Goal: Task Accomplishment & Management: Use online tool/utility

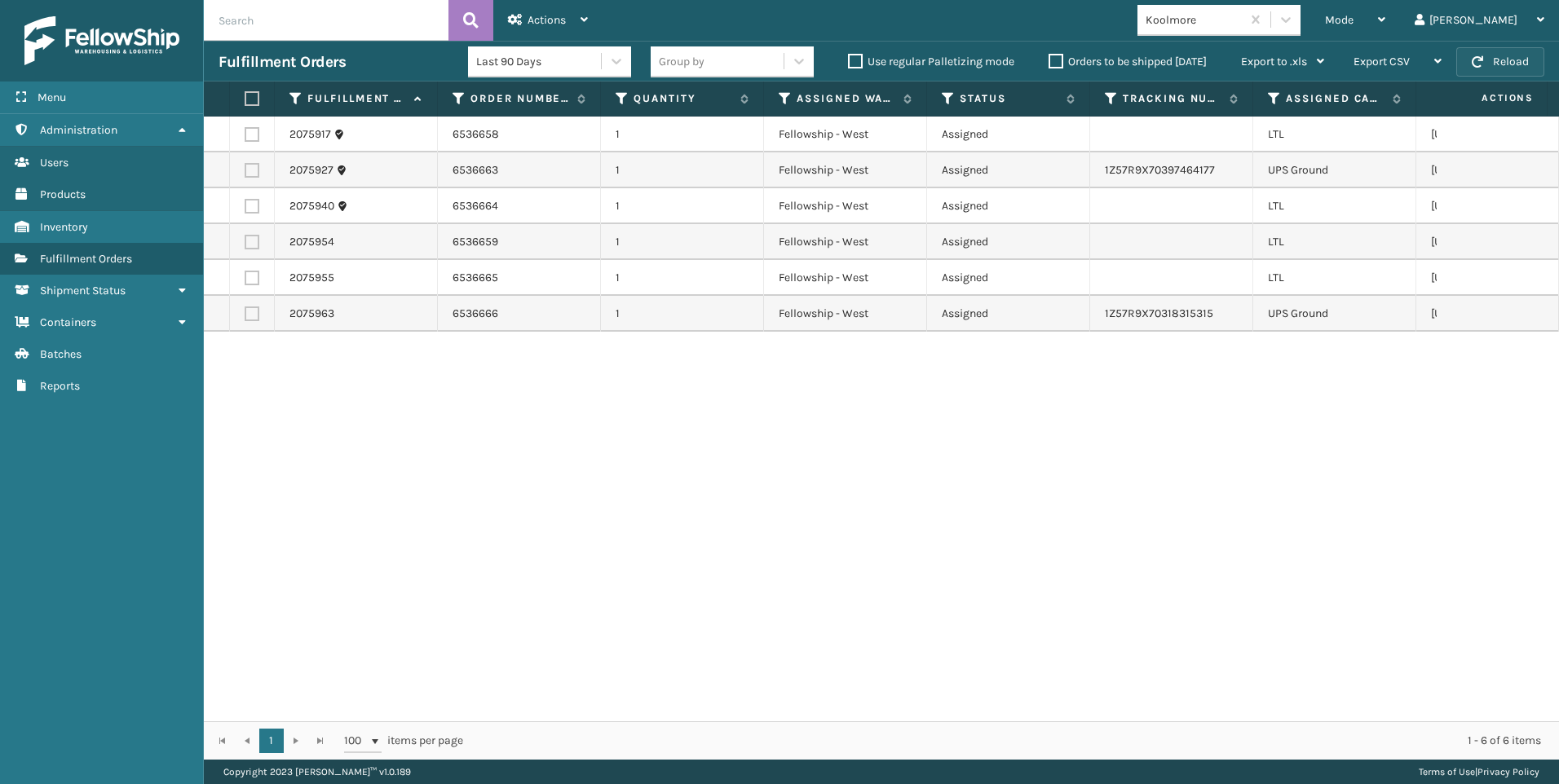
click at [1493, 72] on button "Reload" at bounding box center [1500, 61] width 88 height 29
click at [254, 128] on label at bounding box center [252, 135] width 15 height 15
click at [246, 128] on input "checkbox" at bounding box center [245, 133] width 1 height 11
checkbox input "true"
click at [249, 214] on td at bounding box center [252, 206] width 45 height 35
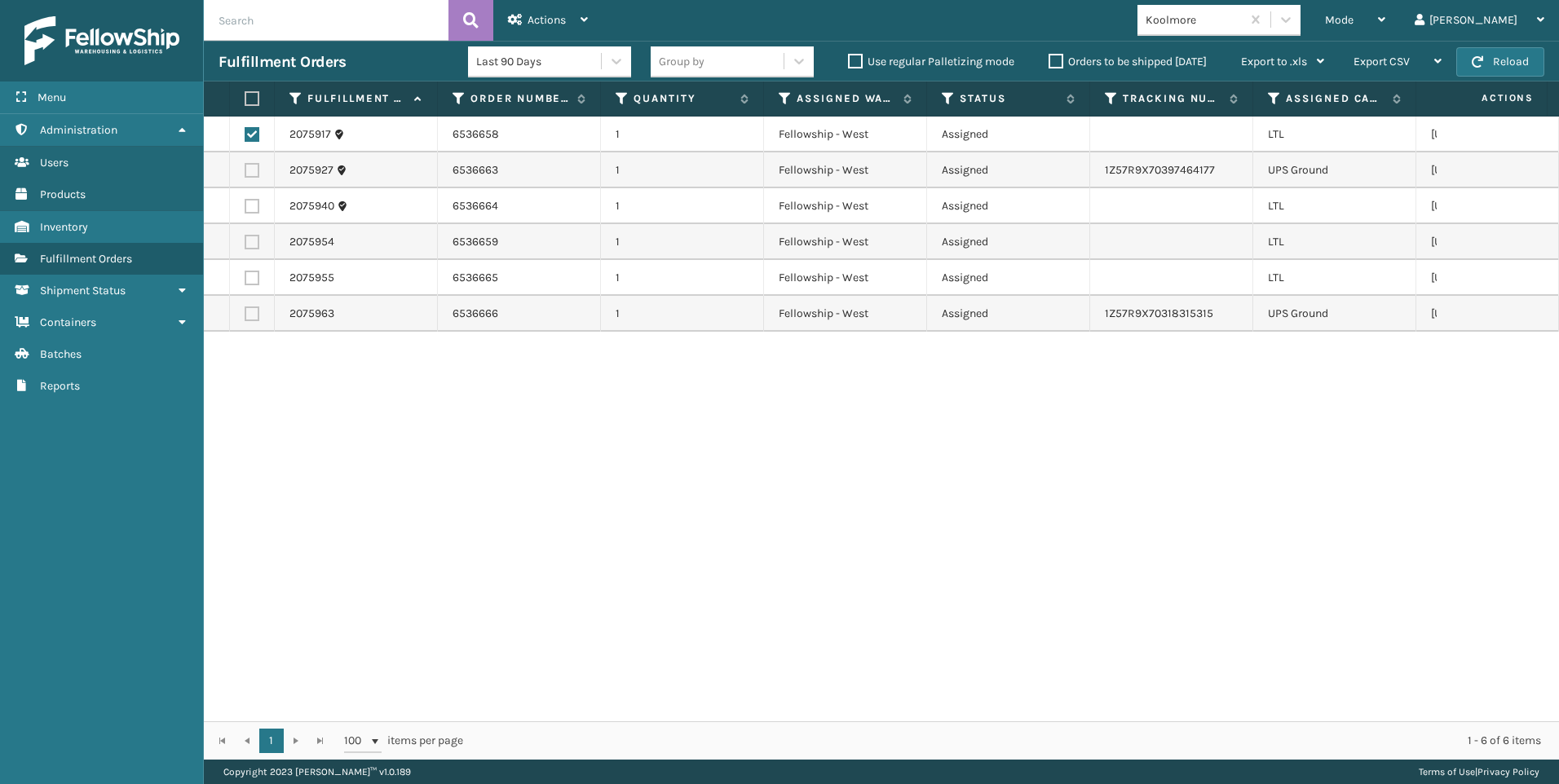
click at [251, 243] on label at bounding box center [252, 242] width 15 height 15
click at [246, 243] on input "checkbox" at bounding box center [245, 240] width 1 height 11
checkbox input "true"
click at [255, 272] on label at bounding box center [252, 277] width 15 height 15
click at [246, 272] on input "checkbox" at bounding box center [245, 276] width 1 height 11
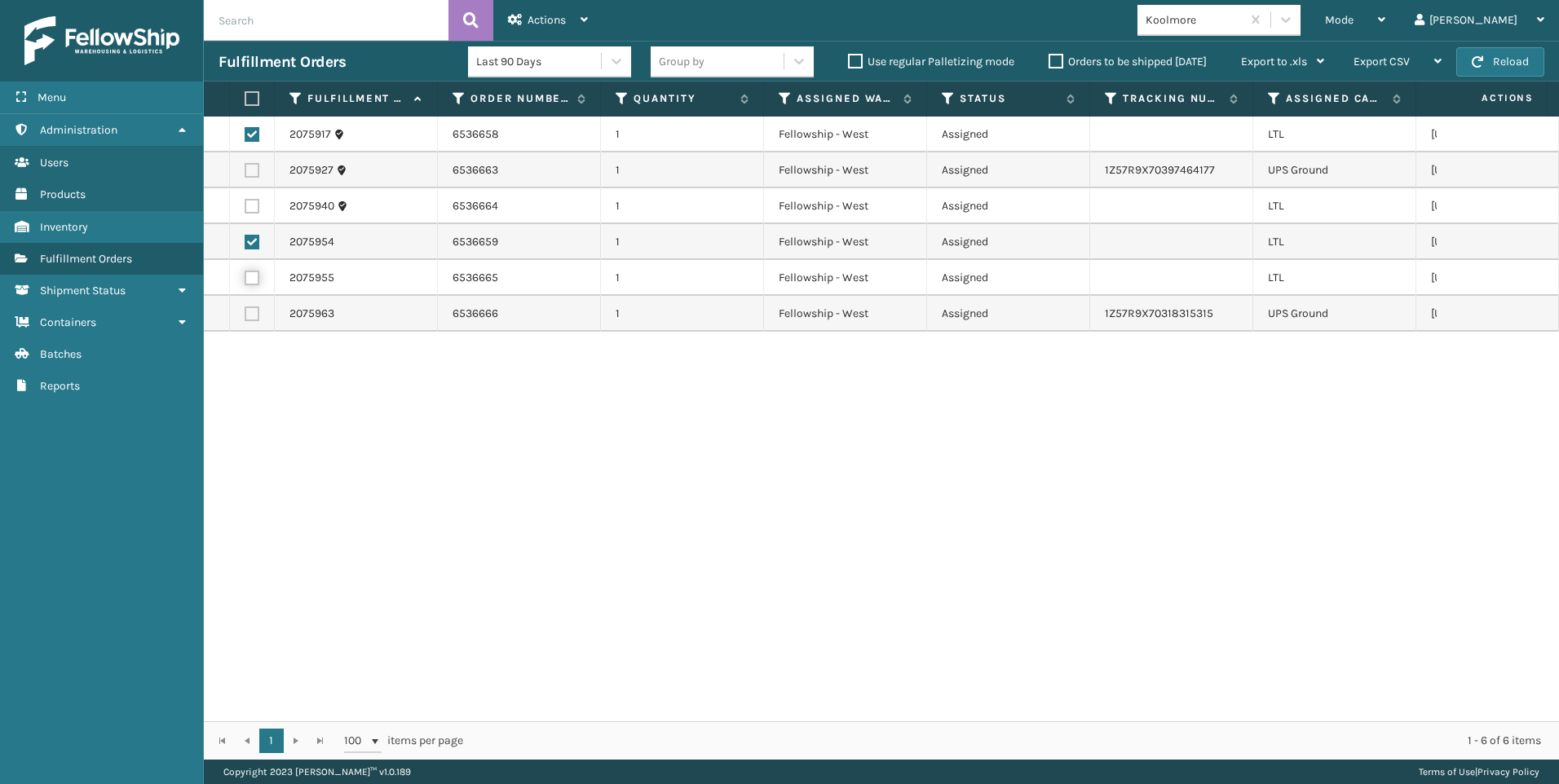
checkbox input "true"
click at [251, 204] on label at bounding box center [252, 206] width 15 height 15
click at [246, 204] on input "checkbox" at bounding box center [245, 204] width 1 height 11
checkbox input "true"
click at [527, 27] on div "Actions" at bounding box center [548, 20] width 80 height 41
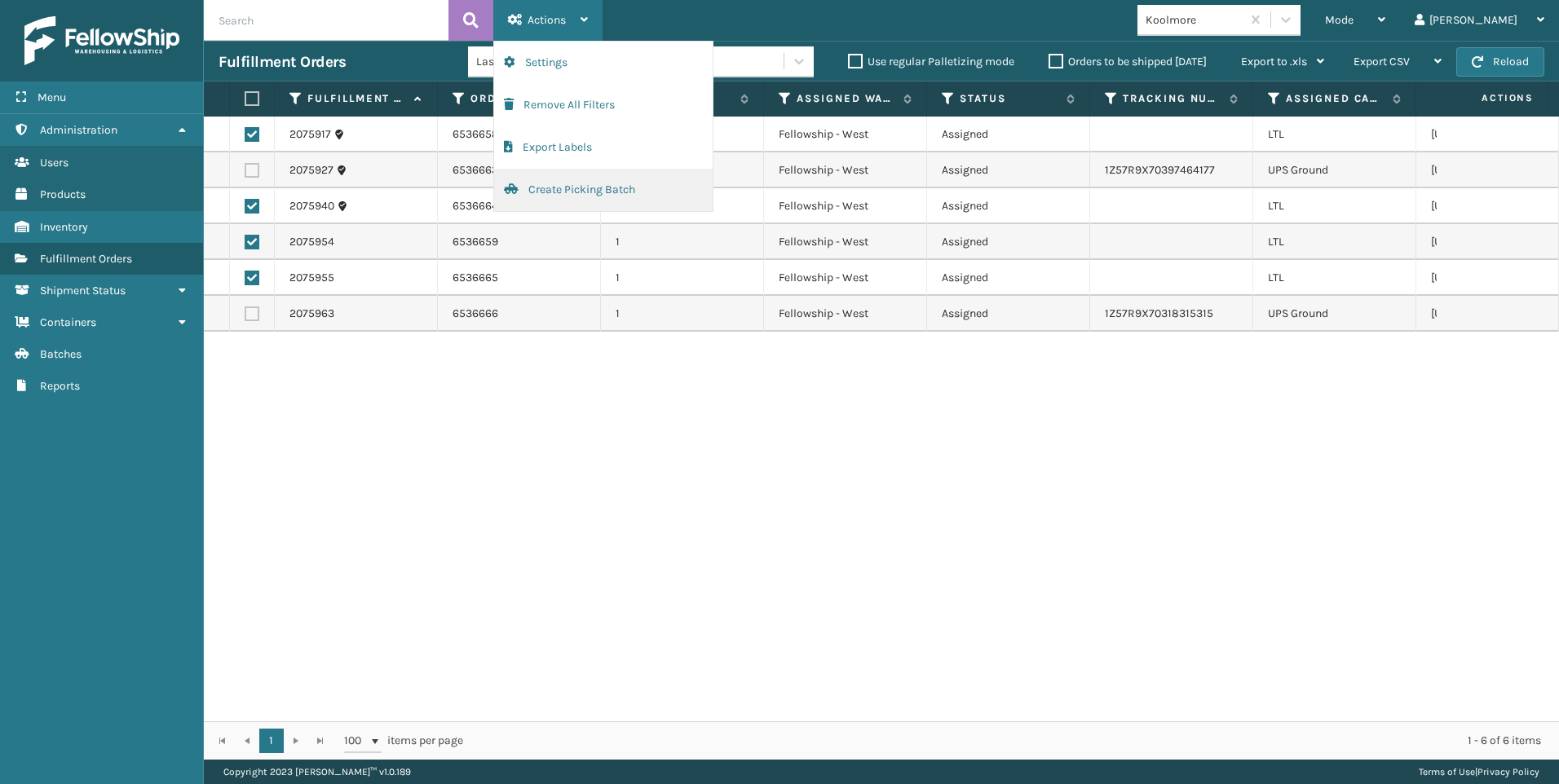
click at [593, 191] on button "Create Picking Batch" at bounding box center [603, 190] width 219 height 43
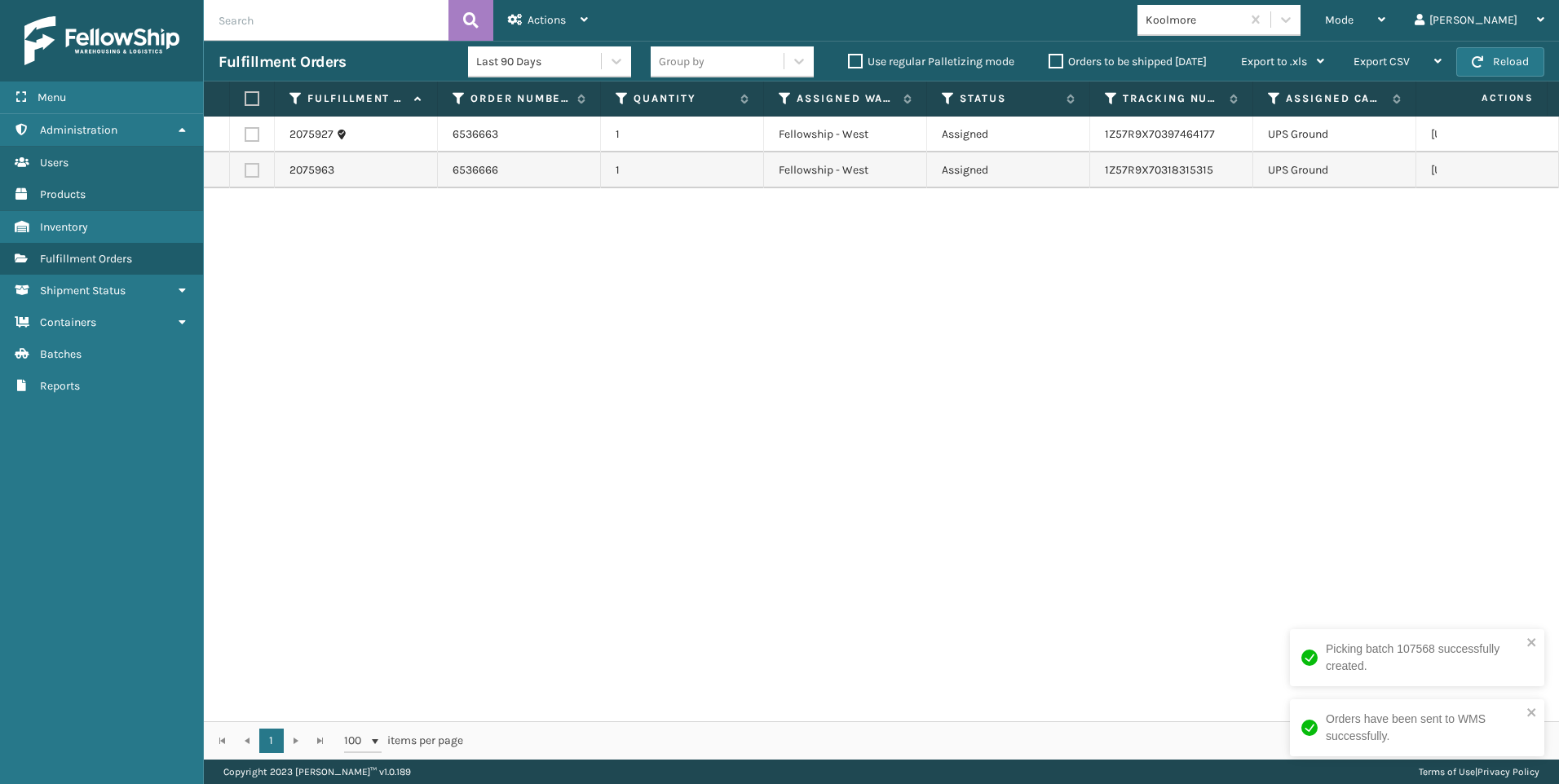
click at [1274, 35] on div "Koolmore" at bounding box center [1219, 20] width 163 height 31
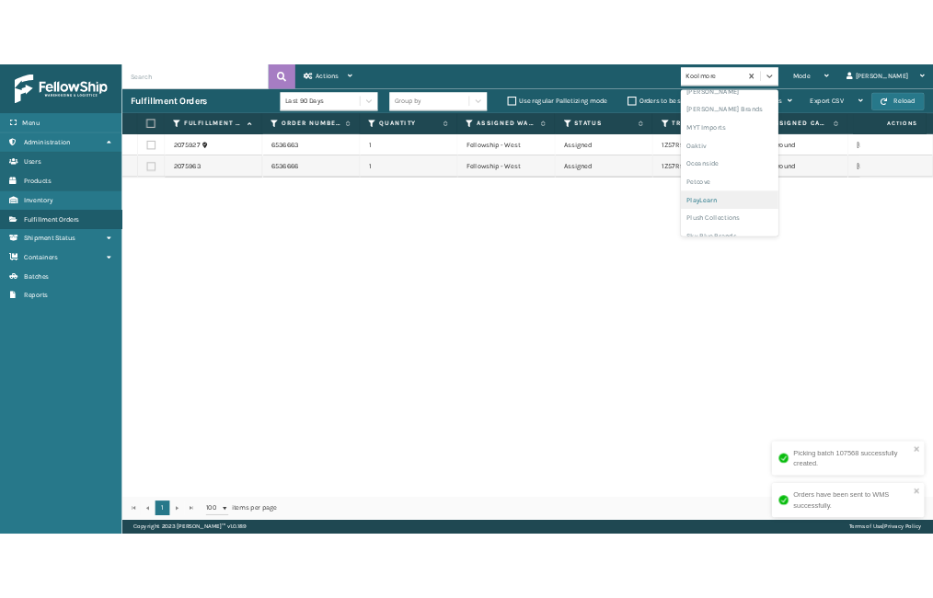
scroll to position [923, 0]
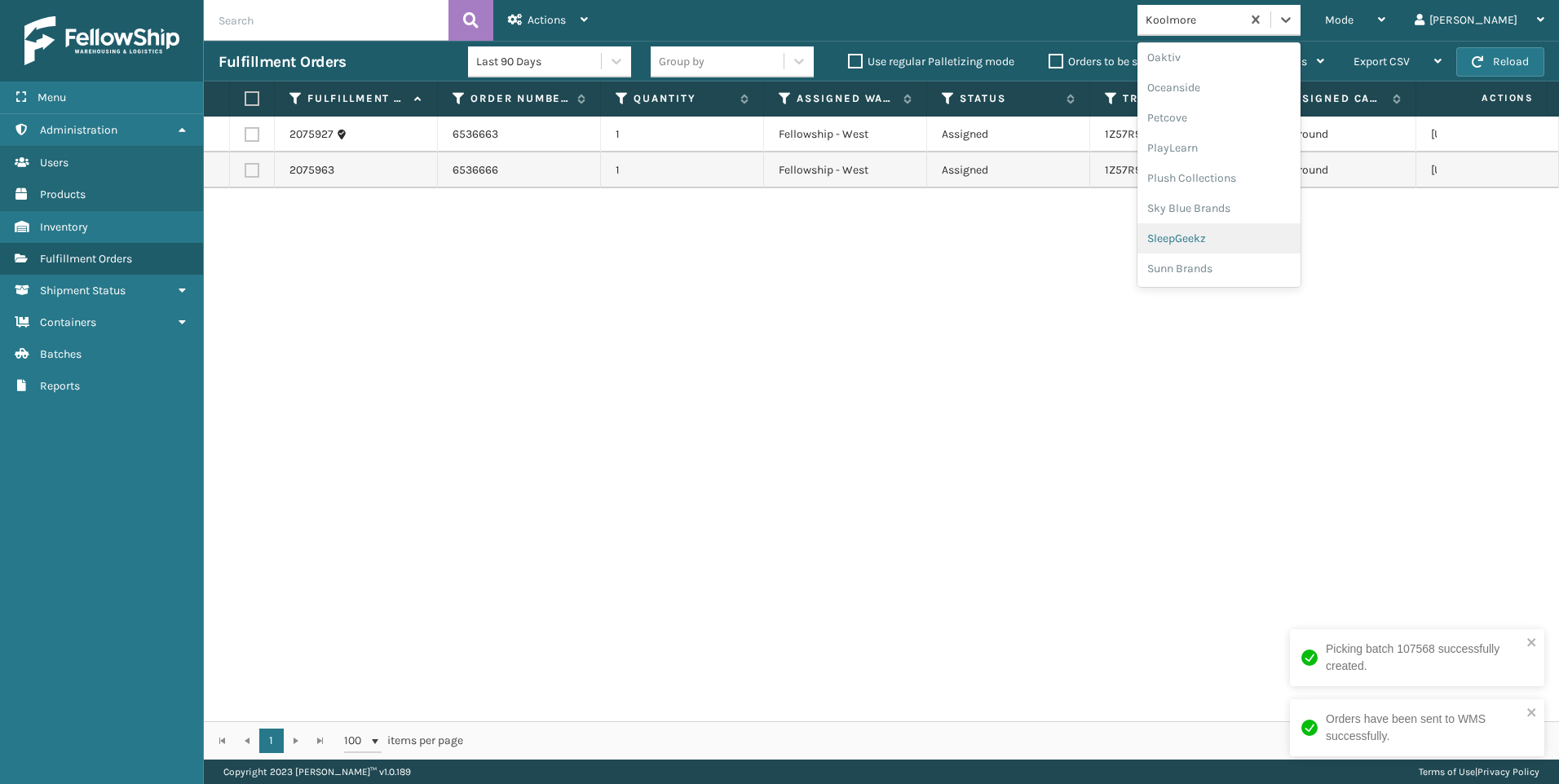
click at [1300, 236] on div "SleepGeekz" at bounding box center [1219, 238] width 163 height 30
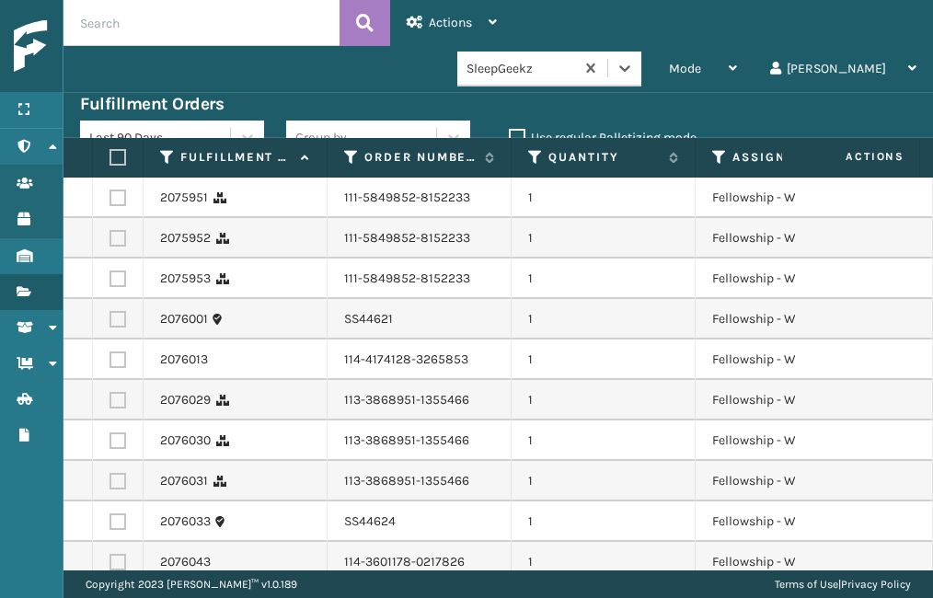
click at [199, 25] on input "text" at bounding box center [201, 23] width 276 height 46
click at [568, 46] on div "Mode Regular Mode Picking Mode Labeling Mode Exit Scan Mode SleepGeekz Liz Log …" at bounding box center [497, 69] width 869 height 46
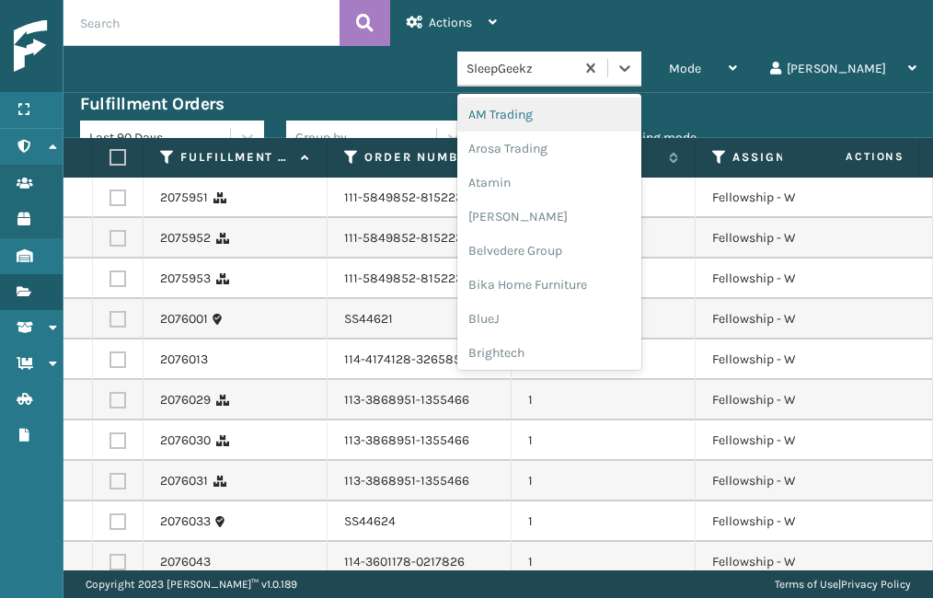
click at [576, 59] on div "SleepGeekz" at bounding box center [520, 68] width 109 height 19
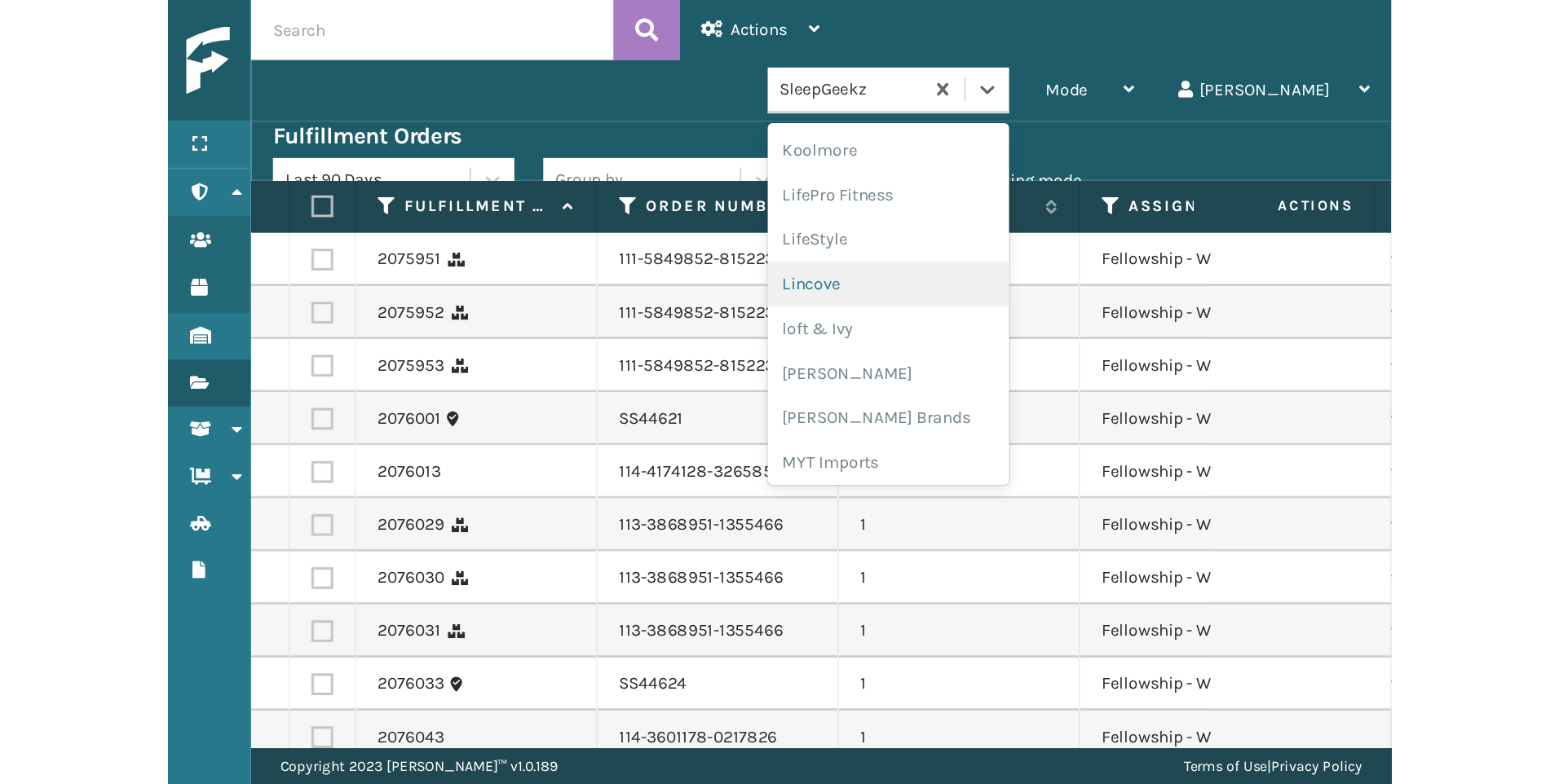
scroll to position [492, 0]
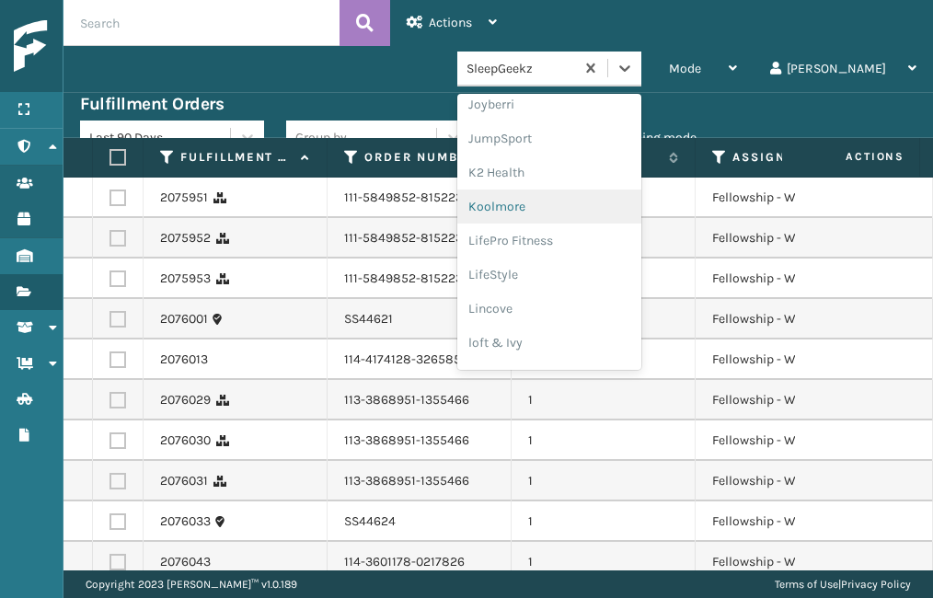
click at [641, 190] on div "Koolmore" at bounding box center [549, 207] width 184 height 34
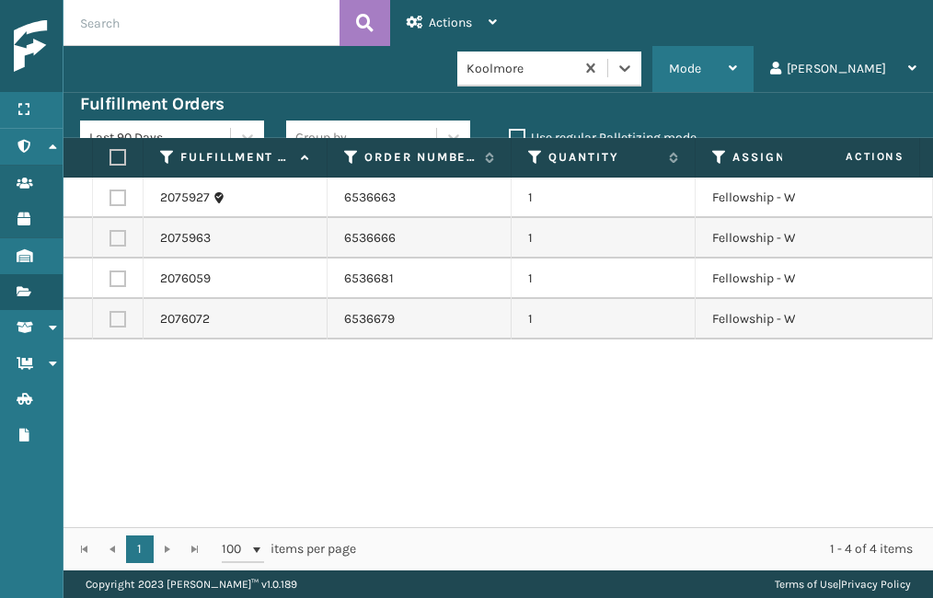
click at [701, 61] on span "Mode" at bounding box center [685, 69] width 32 height 16
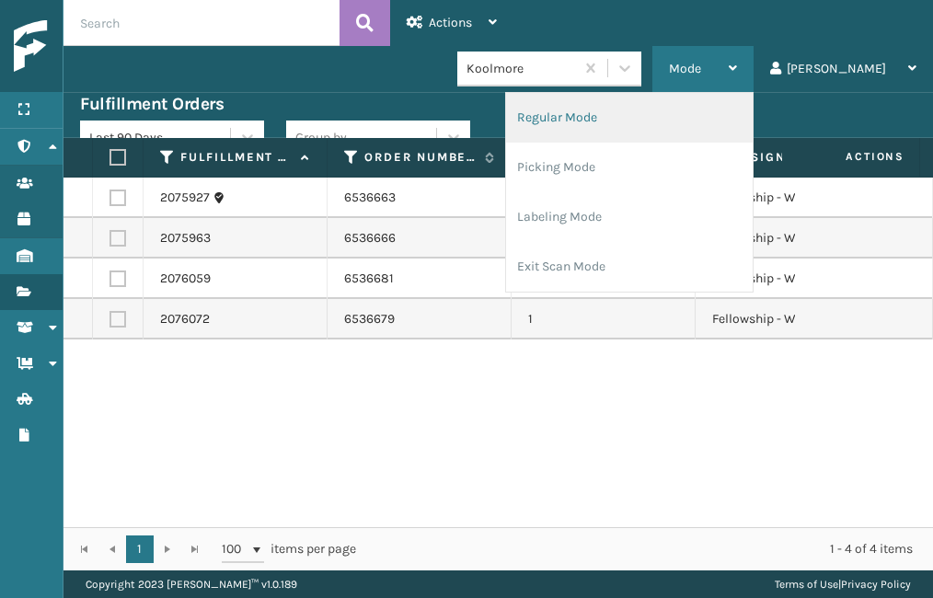
click at [699, 93] on li "Regular Mode" at bounding box center [629, 118] width 247 height 50
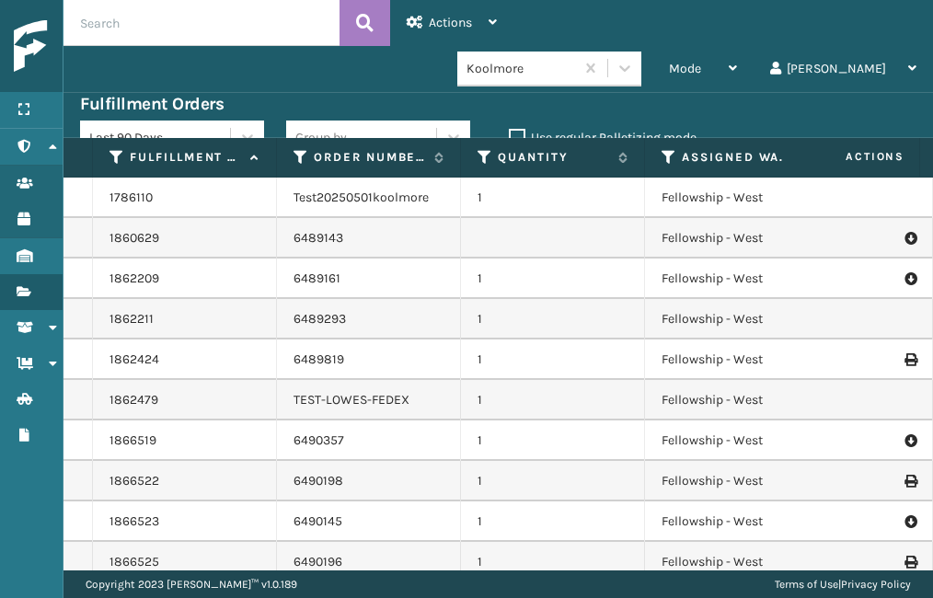
click at [135, 28] on input "text" at bounding box center [201, 23] width 276 height 46
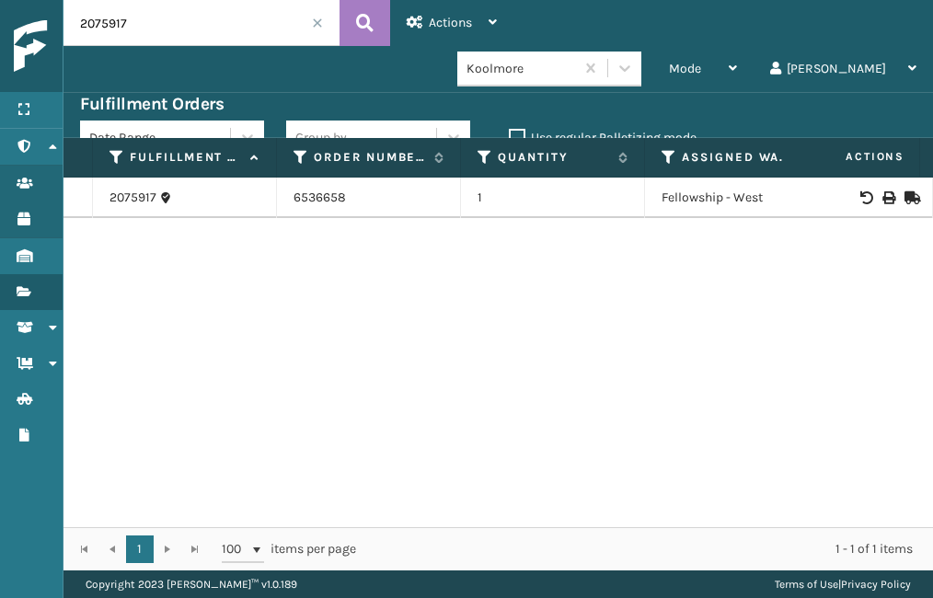
click at [882, 191] on icon at bounding box center [887, 197] width 11 height 13
drag, startPoint x: 178, startPoint y: 13, endPoint x: 0, endPoint y: 3, distance: 177.8
click at [26, 0] on div "Menu Administration Users Products Inventory Fulfillment Orders Shipment Status…" at bounding box center [466, 0] width 933 height 0
click at [880, 191] on div at bounding box center [863, 197] width 104 height 13
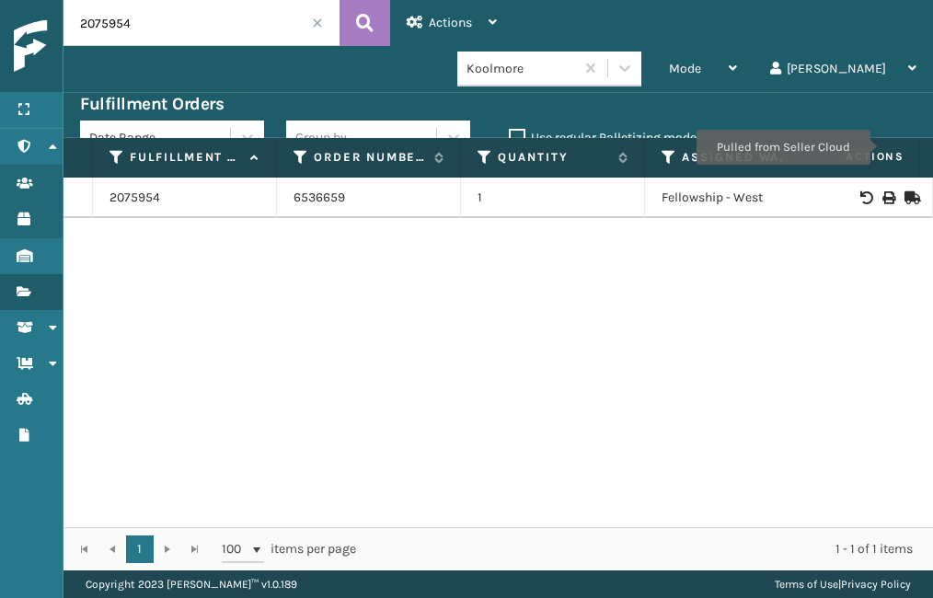
click at [882, 191] on icon at bounding box center [887, 197] width 11 height 13
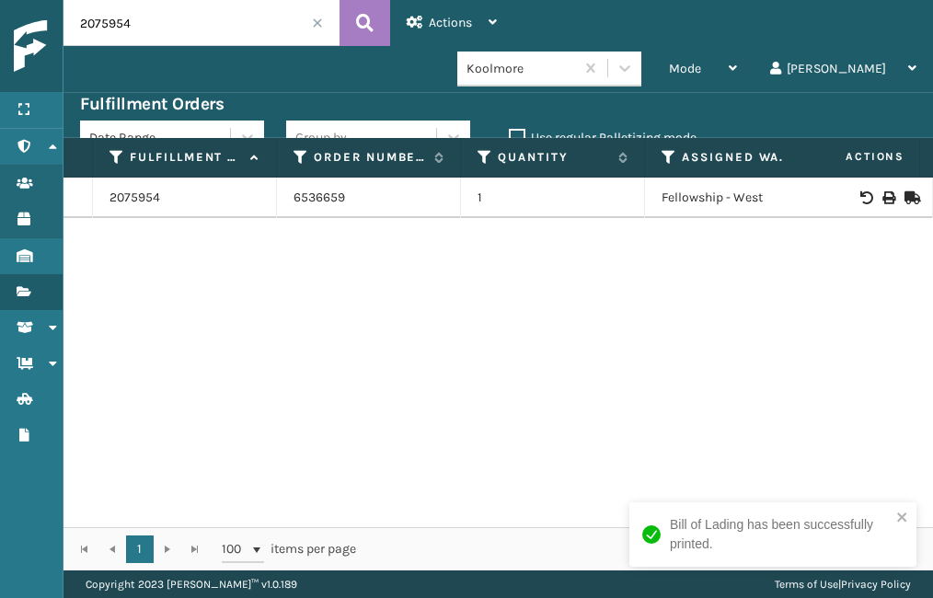
drag, startPoint x: 131, startPoint y: 17, endPoint x: -74, endPoint y: 3, distance: 204.8
click at [0, 3] on html "Bill of Lading has been successfully printed. Menu Administration Users Product…" at bounding box center [466, 299] width 933 height 598
paste input "40"
click at [882, 191] on icon at bounding box center [887, 197] width 11 height 13
drag, startPoint x: 129, startPoint y: 28, endPoint x: 40, endPoint y: 24, distance: 88.4
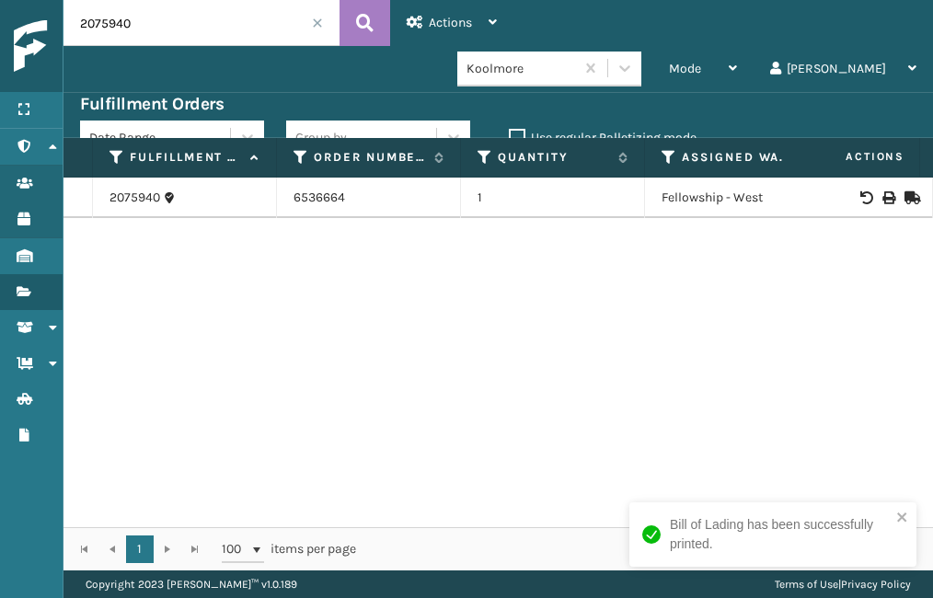
click at [40, 0] on div "Menu Administration Users Products Inventory Fulfillment Orders Shipment Status…" at bounding box center [466, 0] width 933 height 0
type input "2075955"
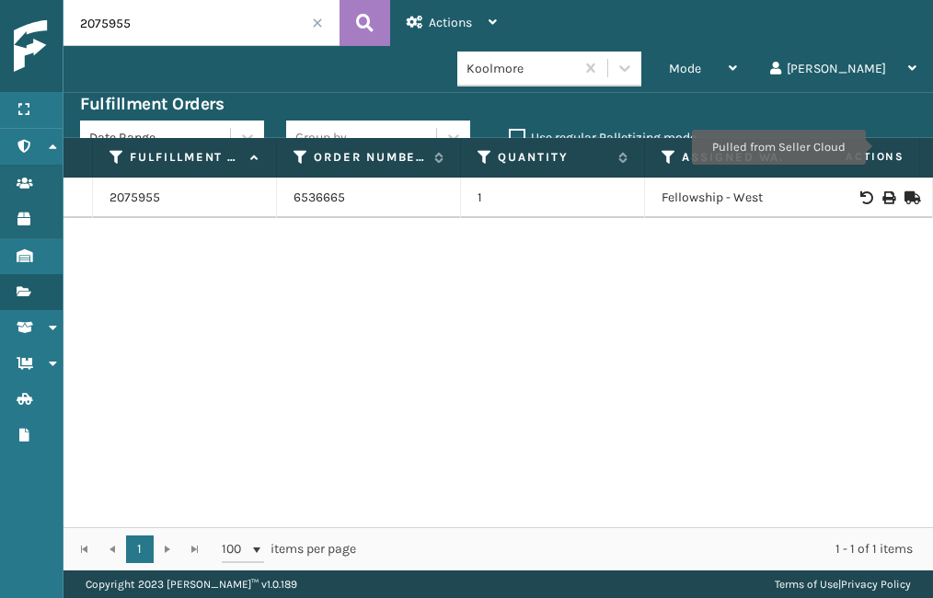
click at [882, 191] on icon at bounding box center [887, 197] width 11 height 13
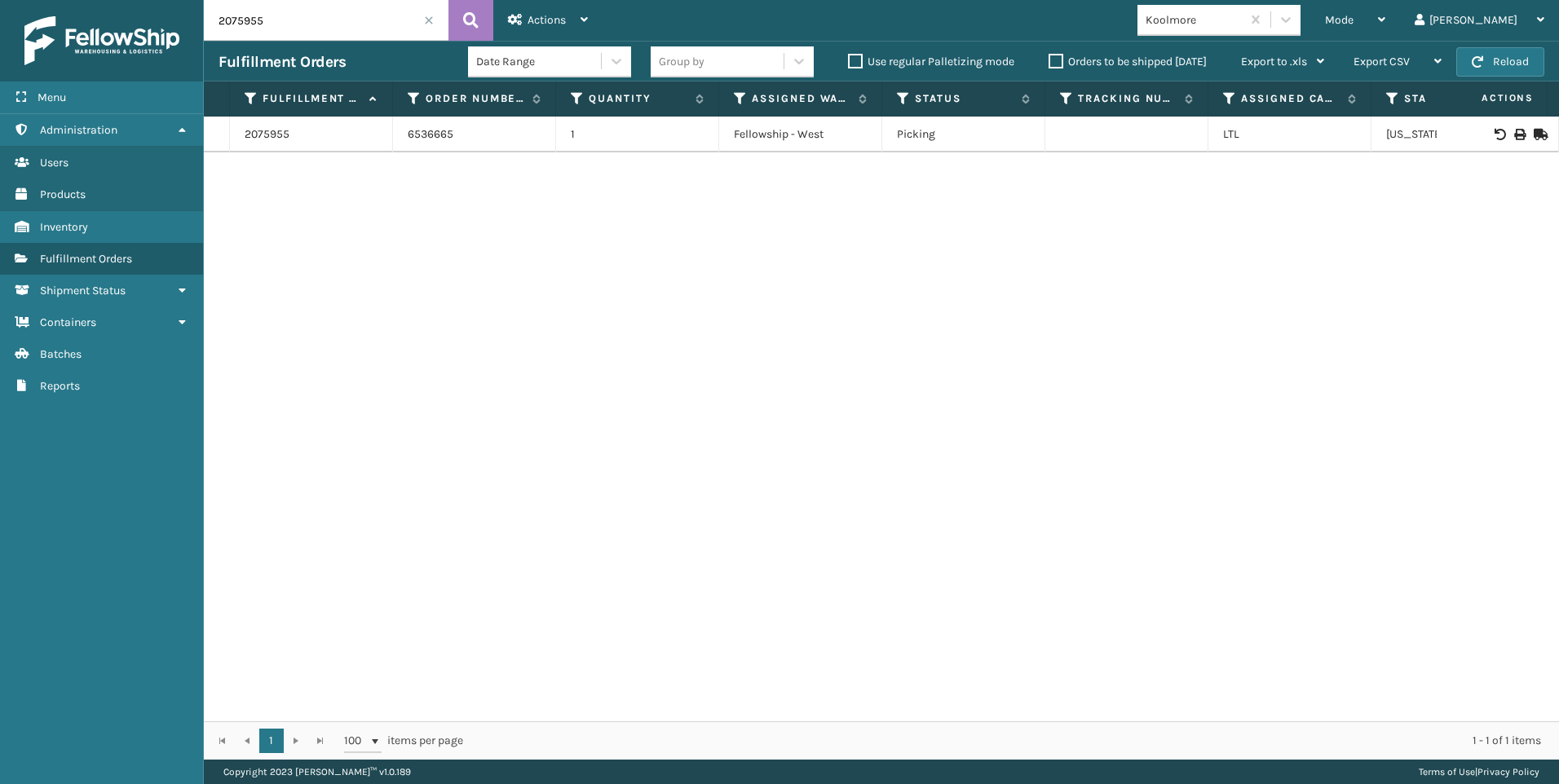
click at [425, 24] on span at bounding box center [428, 19] width 10 height 10
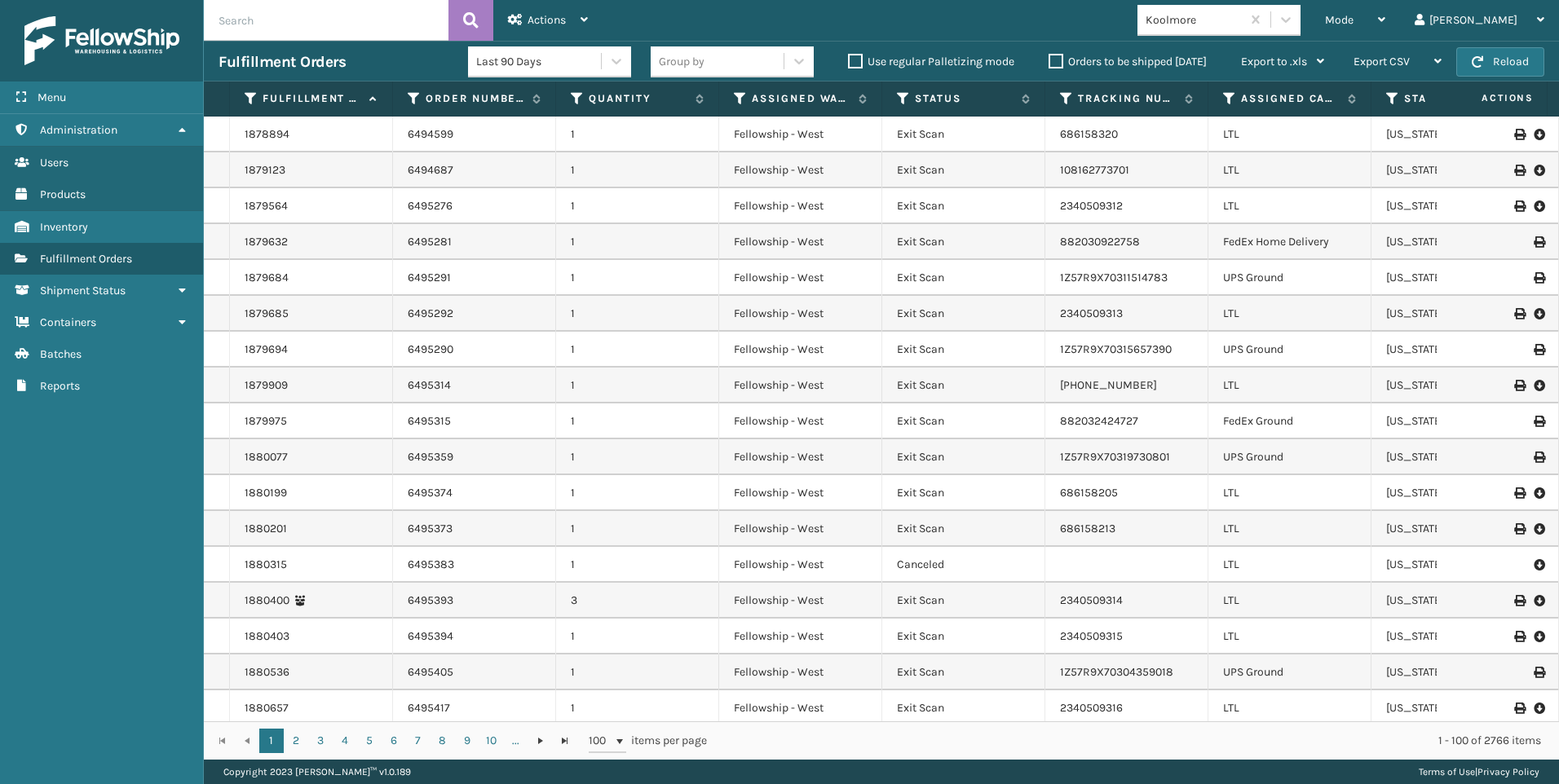
click at [1385, 27] on div "Mode" at bounding box center [1355, 20] width 60 height 41
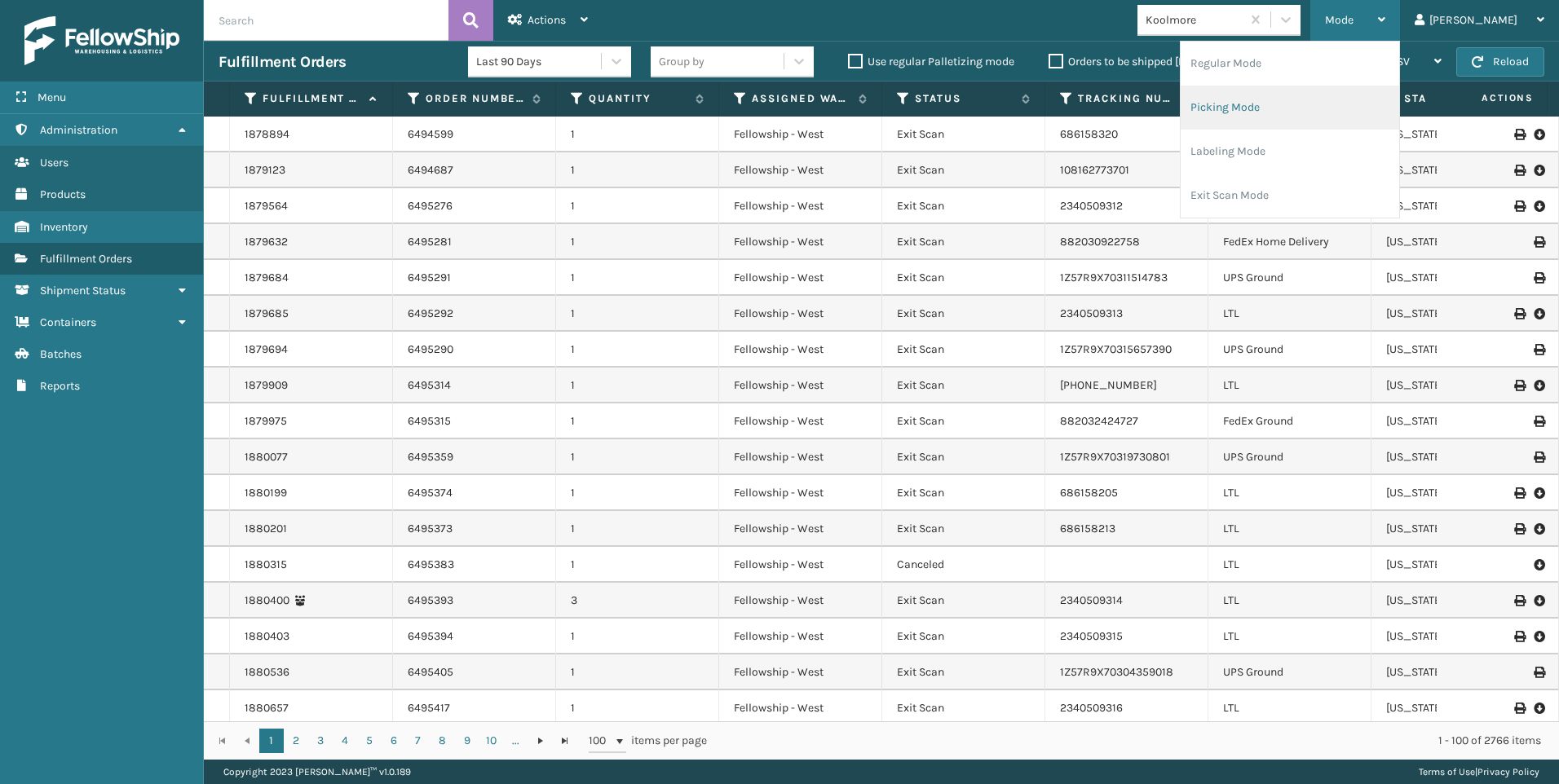
click at [1380, 121] on li "Picking Mode" at bounding box center [1290, 108] width 219 height 44
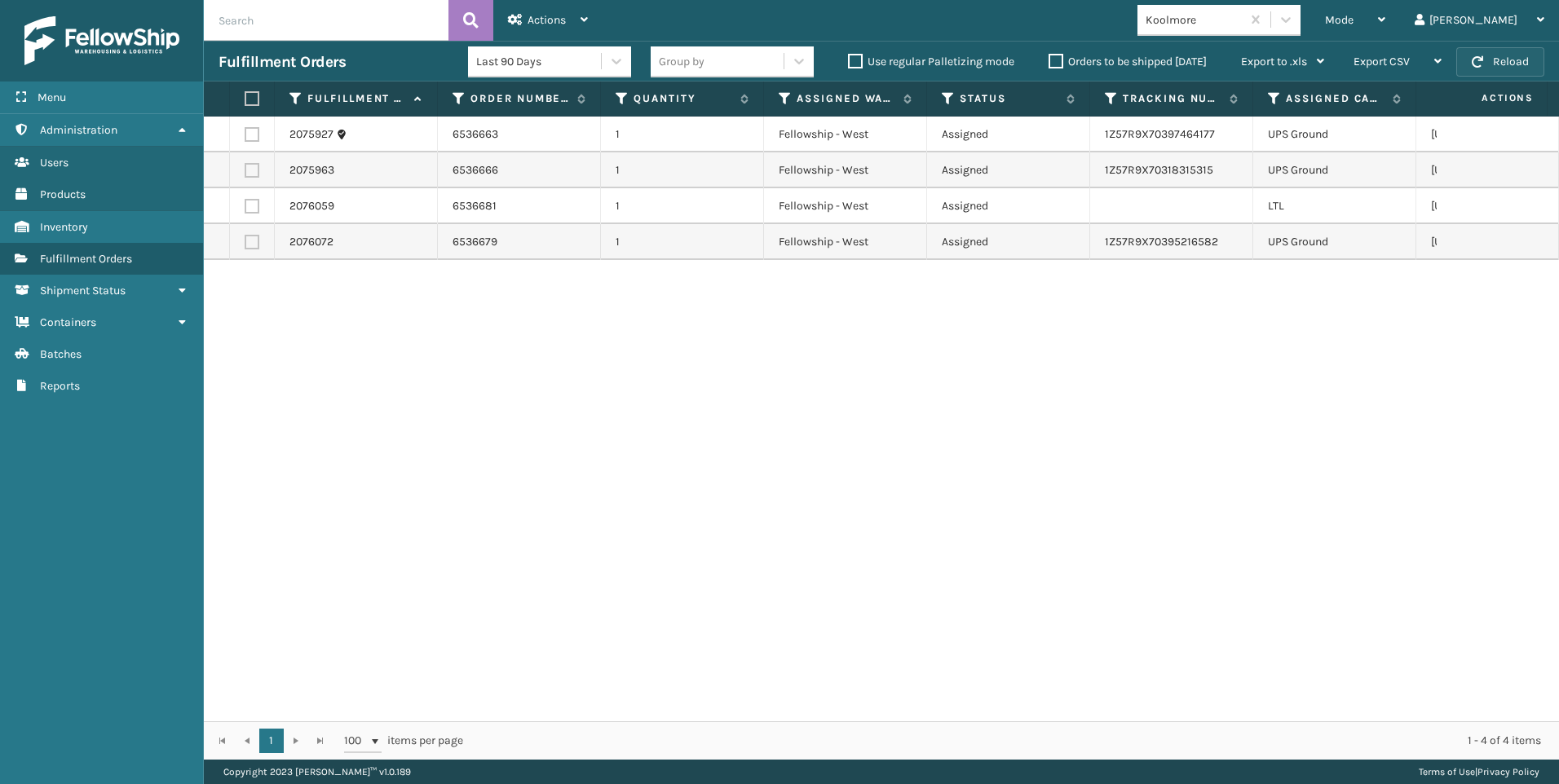
click at [1528, 56] on button "Reload" at bounding box center [1500, 61] width 88 height 29
click at [1466, 56] on button "Reload" at bounding box center [1500, 61] width 88 height 29
click at [253, 207] on label at bounding box center [252, 206] width 15 height 15
click at [246, 207] on input "checkbox" at bounding box center [245, 204] width 1 height 11
checkbox input "true"
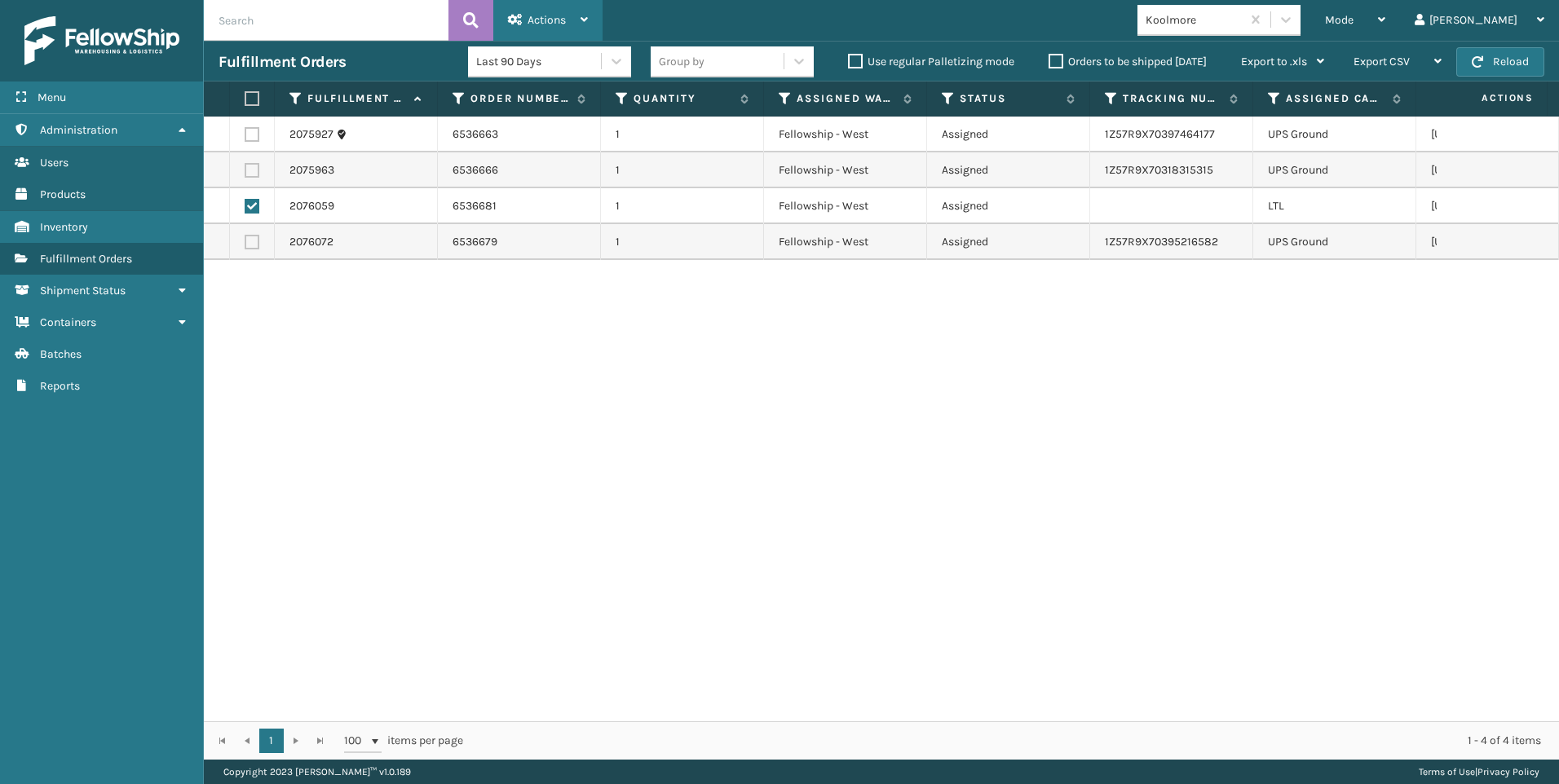
click at [535, 25] on span "Actions" at bounding box center [546, 20] width 38 height 14
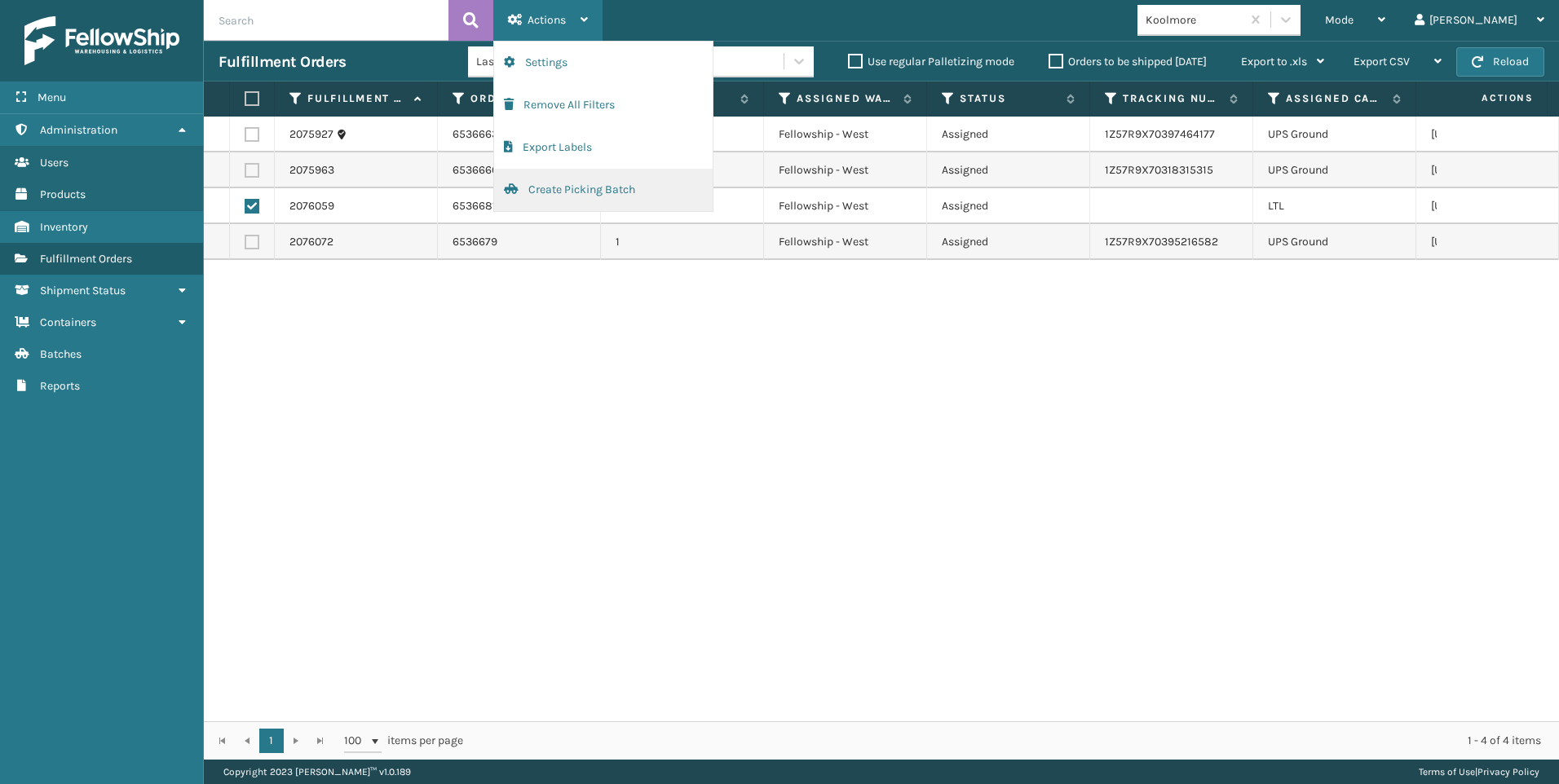
click at [576, 198] on button "Create Picking Batch" at bounding box center [603, 190] width 219 height 43
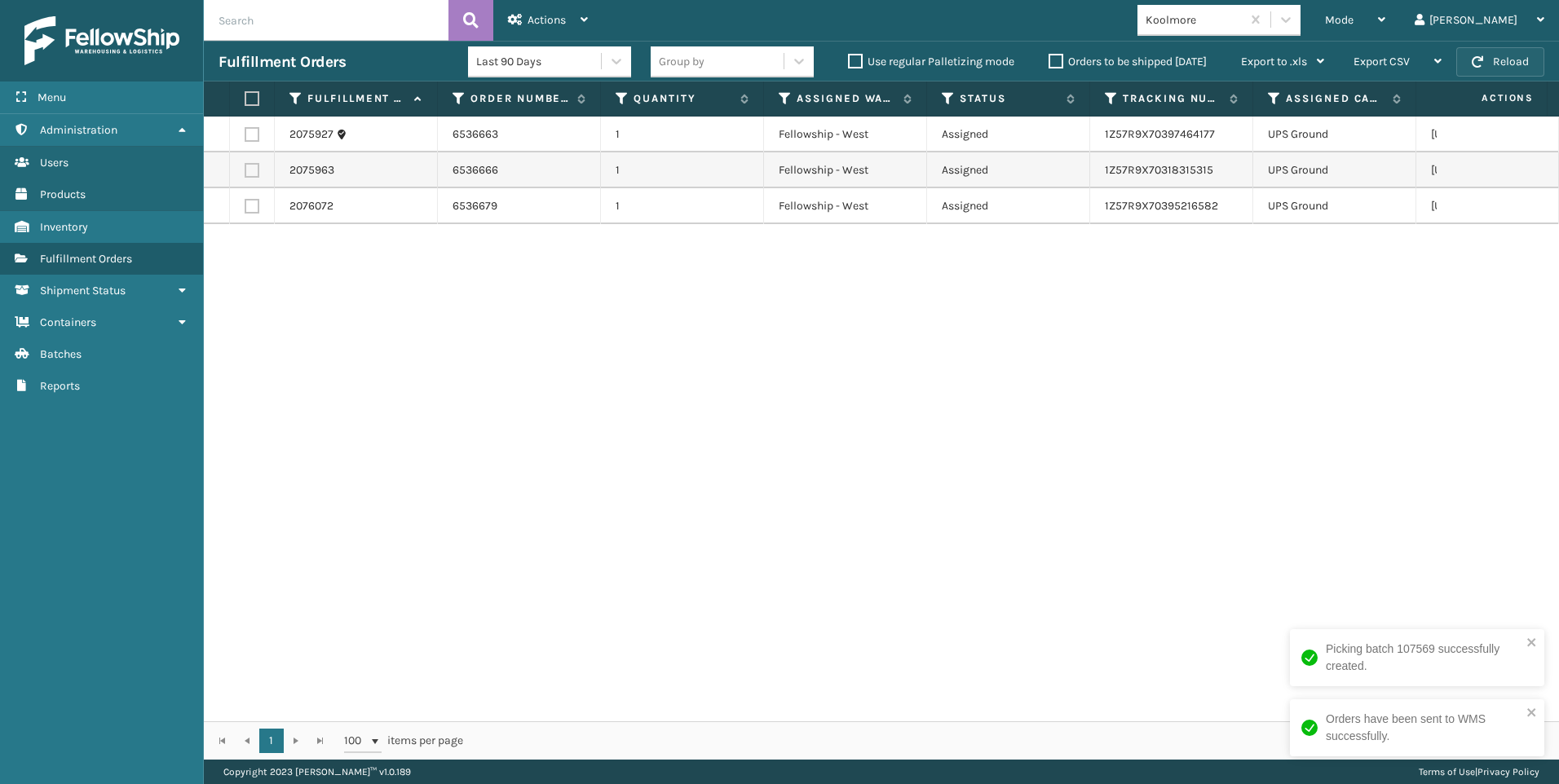
click at [1503, 58] on button "Reload" at bounding box center [1500, 61] width 88 height 29
click at [1214, 293] on div "2075927 6536663 1 Fellowship - West Assigned 1Z57R9X70397464177 UPS Ground [US_…" at bounding box center [881, 419] width 1355 height 605
click at [1490, 63] on button "Reload" at bounding box center [1500, 61] width 88 height 29
click at [1395, 19] on div "Mode Regular Mode Picking Mode Labeling Mode Exit Scan Mode" at bounding box center [1354, 20] width 90 height 41
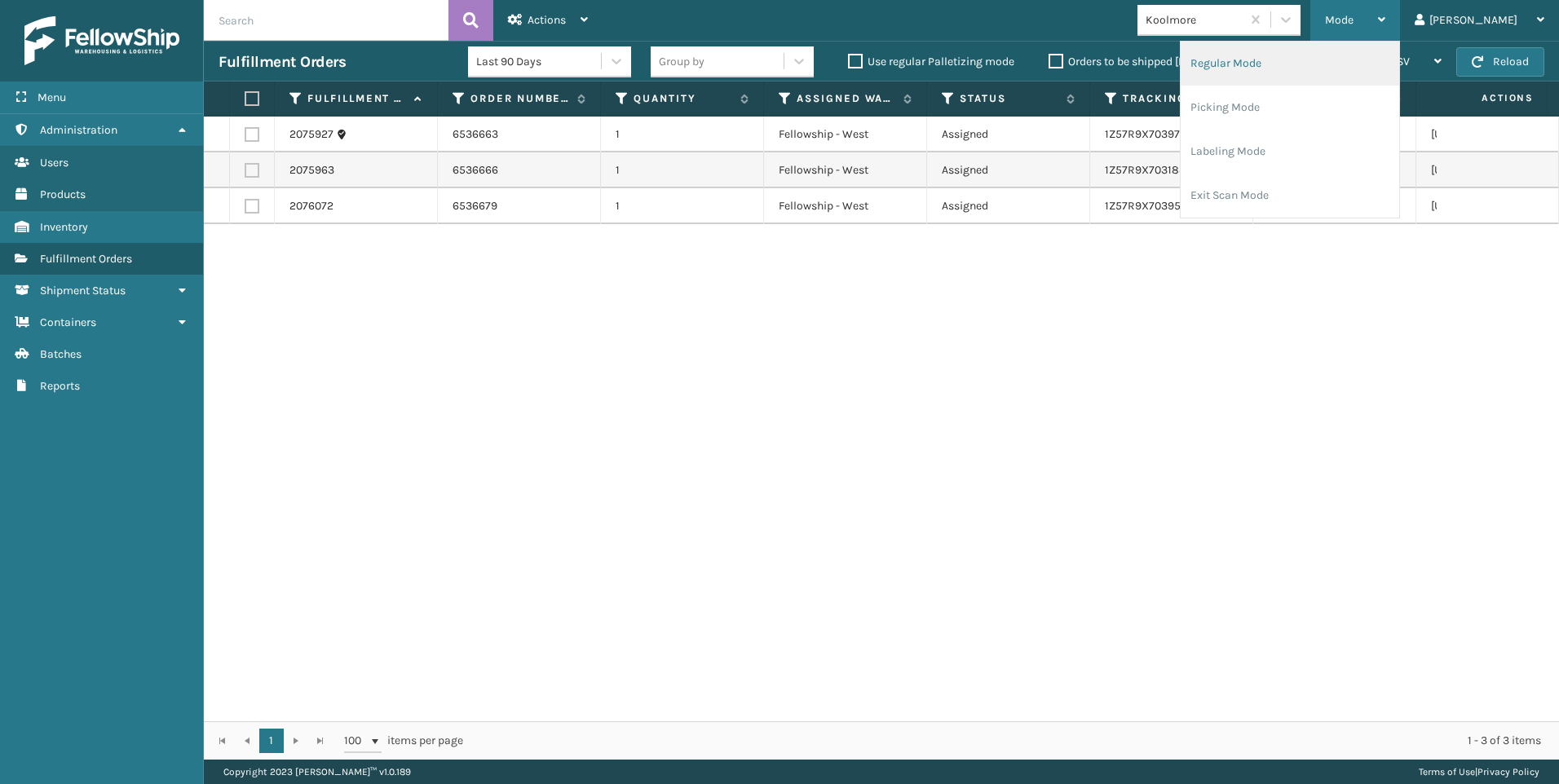
click at [1330, 66] on li "Regular Mode" at bounding box center [1290, 64] width 219 height 44
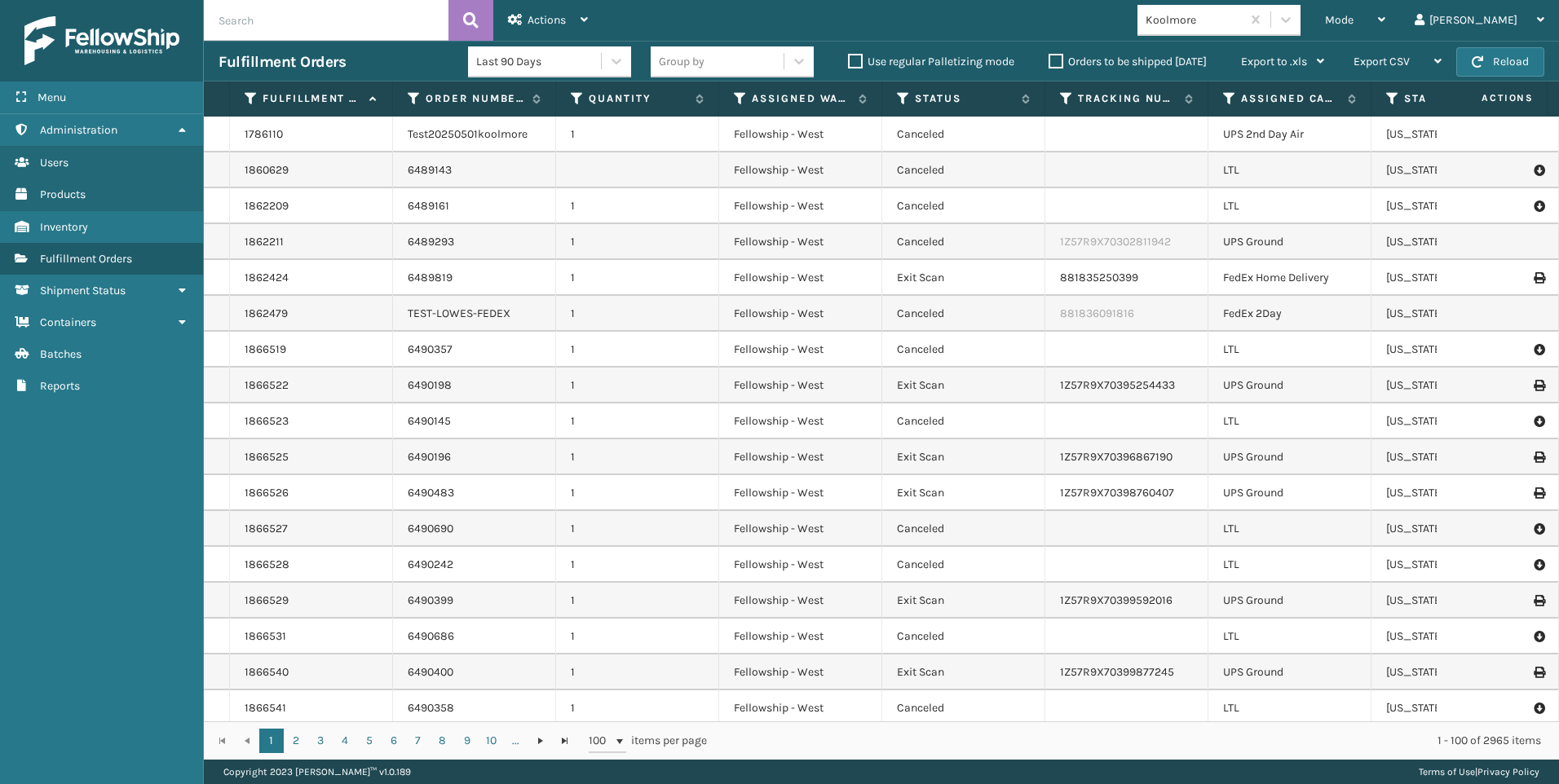
click at [320, 33] on input "text" at bounding box center [326, 20] width 245 height 41
type input "2076059"
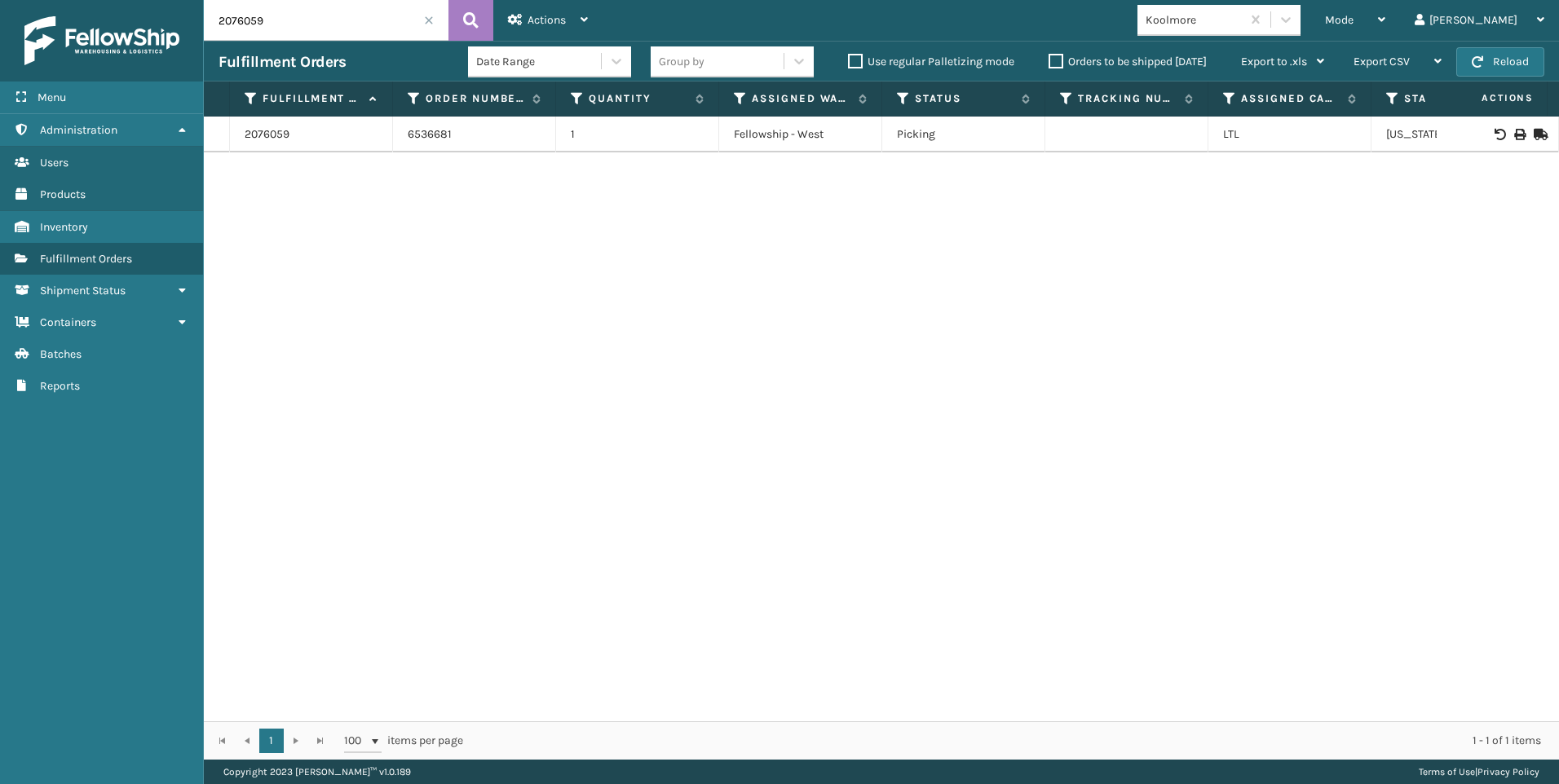
click at [1511, 126] on td at bounding box center [1498, 135] width 122 height 35
click at [1514, 128] on icon at bounding box center [1518, 134] width 10 height 12
click at [421, 26] on input "2076059" at bounding box center [326, 20] width 245 height 41
click at [425, 25] on span at bounding box center [428, 19] width 10 height 10
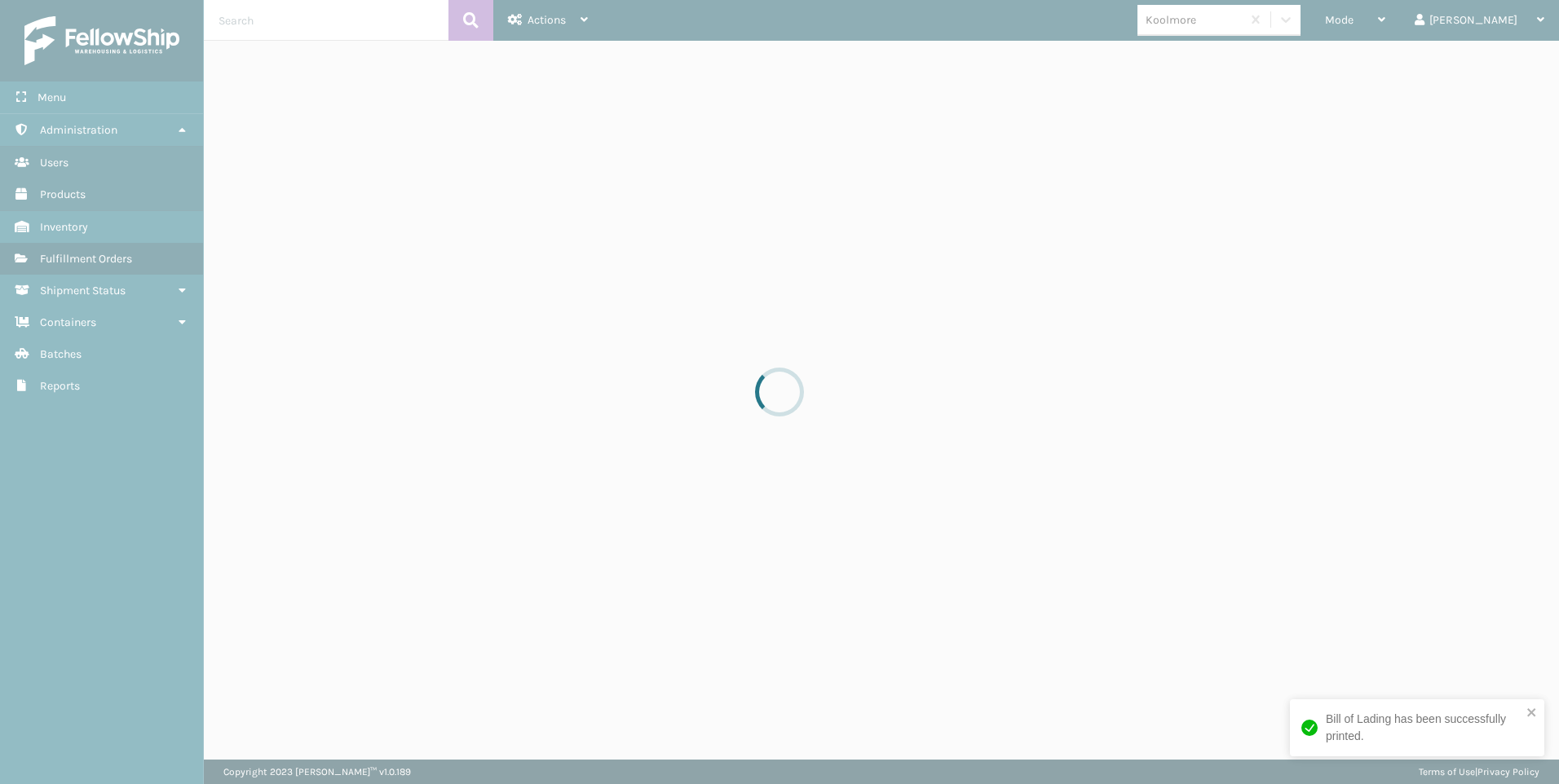
click at [1413, 26] on div at bounding box center [779, 392] width 1559 height 784
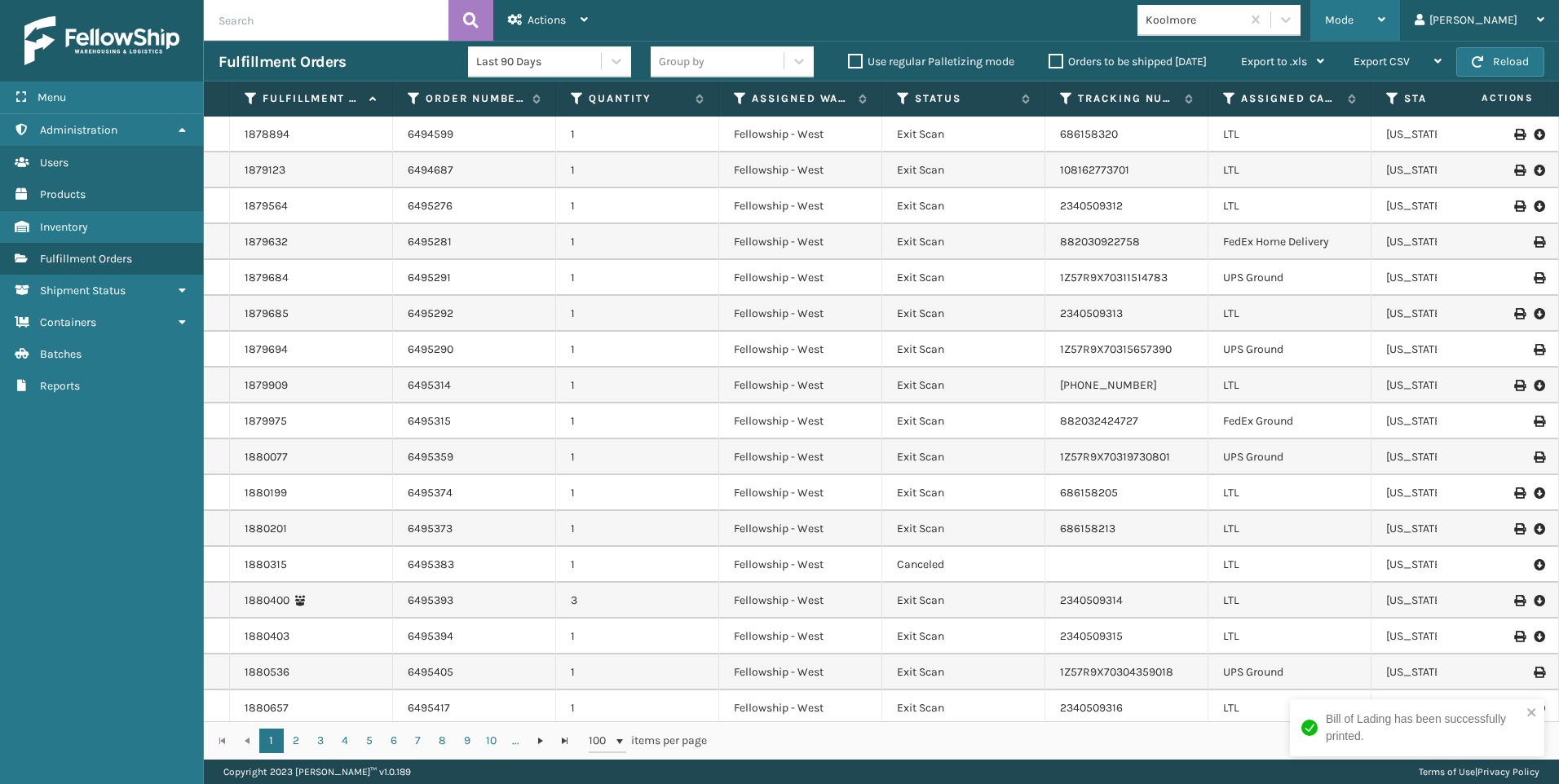
click at [1353, 23] on span "Mode" at bounding box center [1339, 20] width 28 height 14
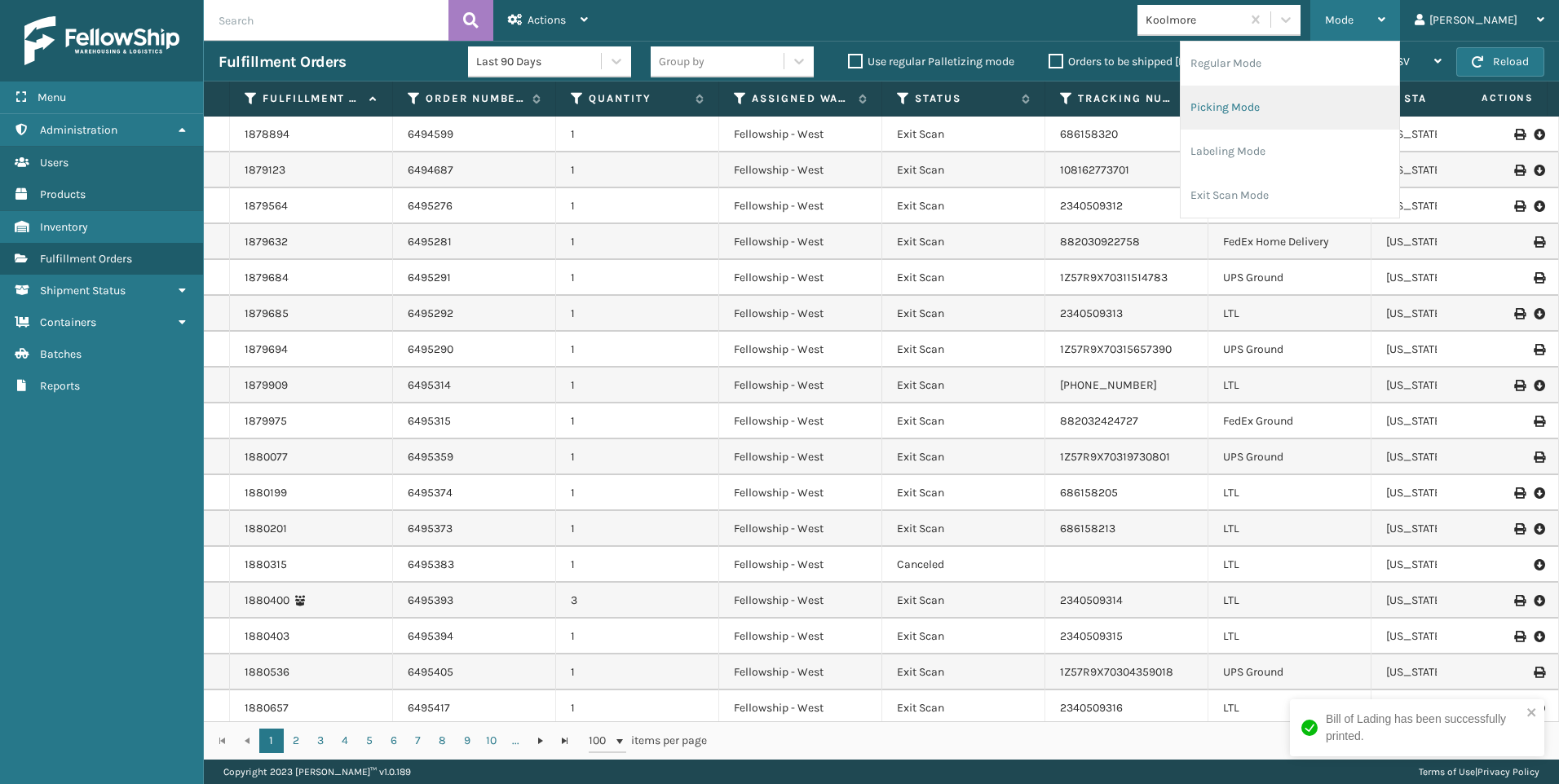
click at [1327, 112] on li "Picking Mode" at bounding box center [1290, 108] width 219 height 44
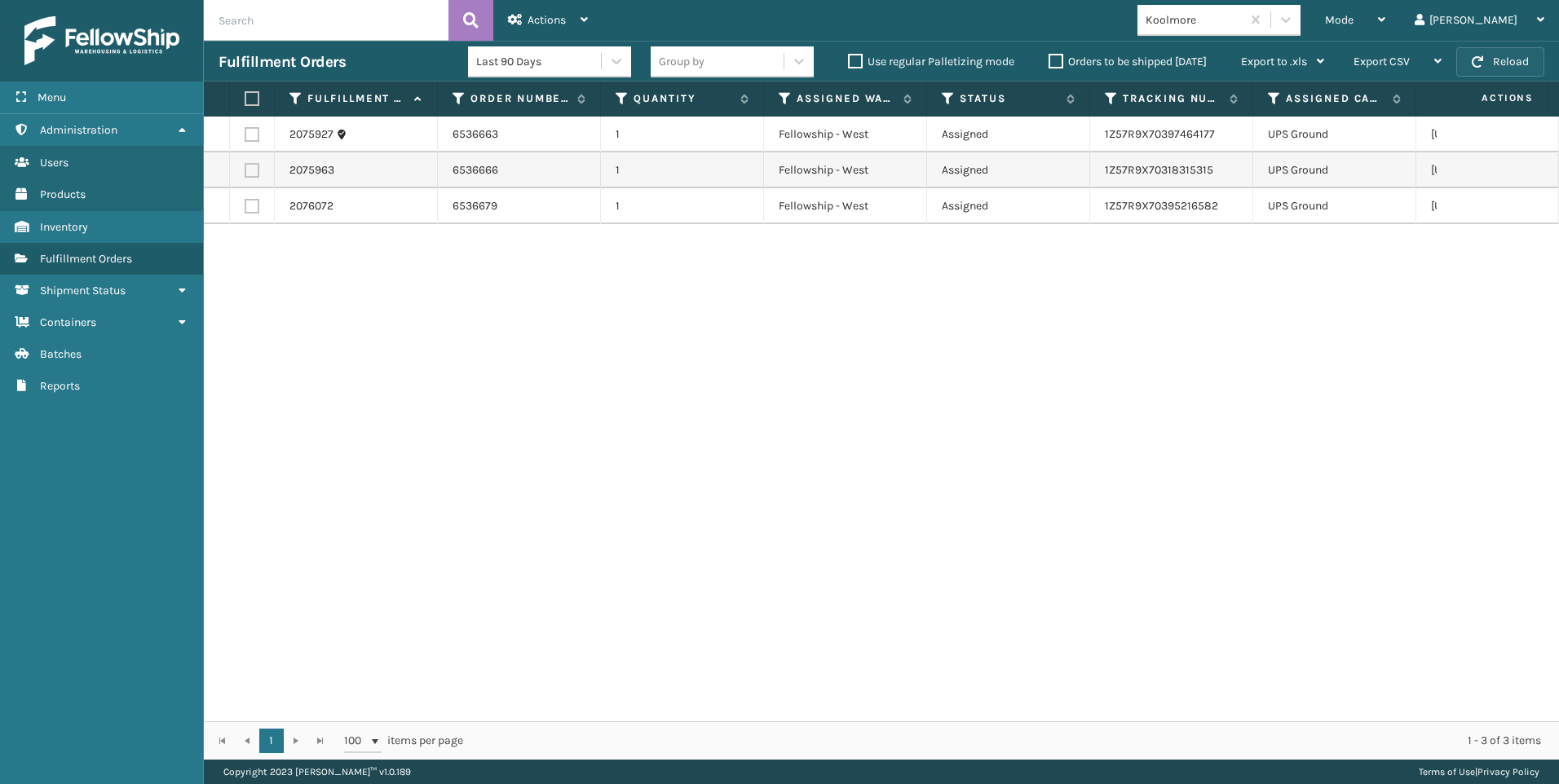
click at [1519, 49] on button "Reload" at bounding box center [1500, 61] width 88 height 29
click at [1515, 52] on button "Reload" at bounding box center [1500, 61] width 88 height 29
click at [1470, 59] on button "Reload" at bounding box center [1500, 61] width 88 height 29
